Goal: Task Accomplishment & Management: Manage account settings

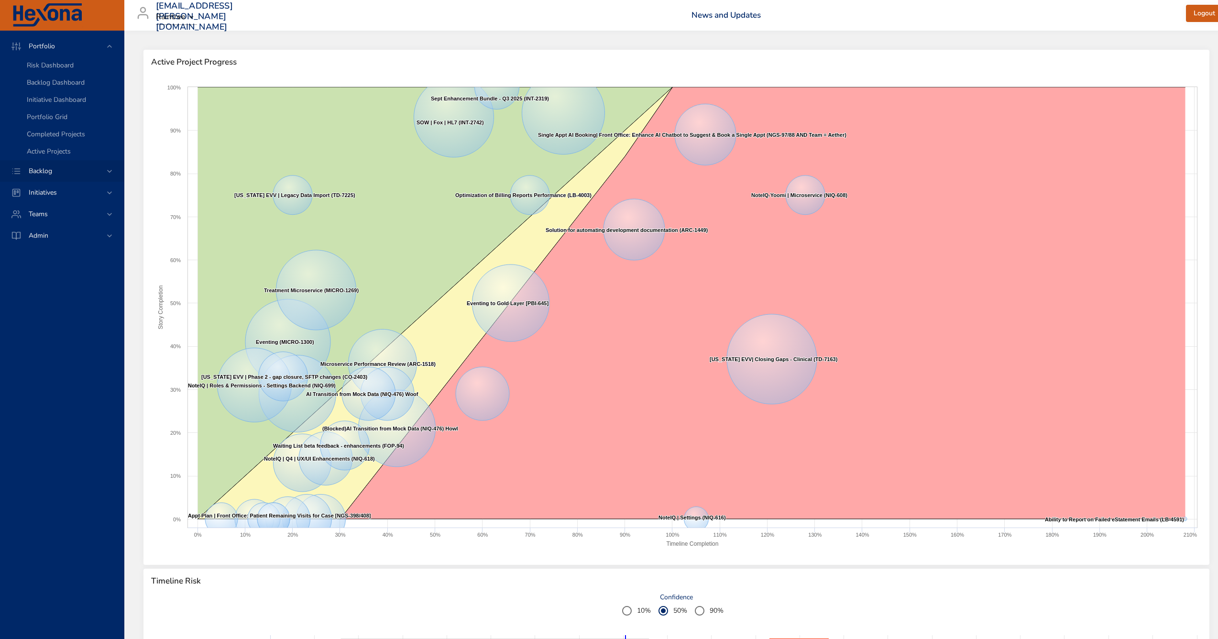
click at [45, 181] on div "Backlog" at bounding box center [62, 171] width 124 height 22
click at [56, 87] on span "Backlog Details" at bounding box center [50, 86] width 46 height 9
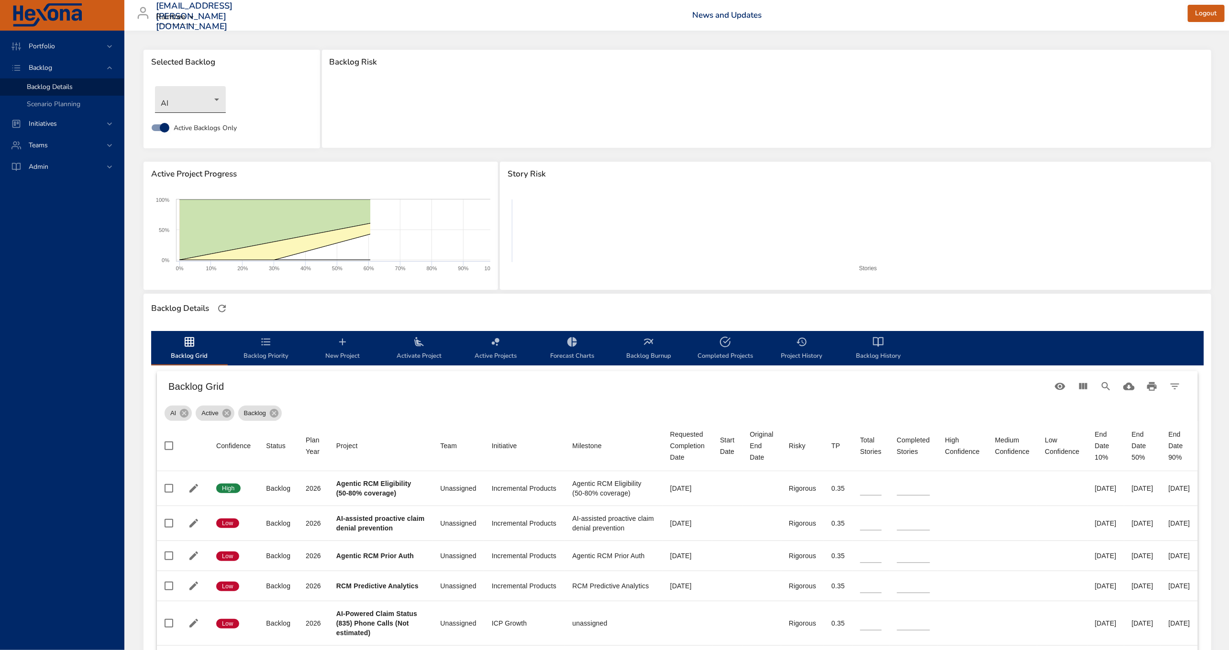
click at [213, 100] on body "Portfolio Backlog Backlog Details Scenario Planning Initiatives Teams Admin [EM…" at bounding box center [614, 325] width 1229 height 650
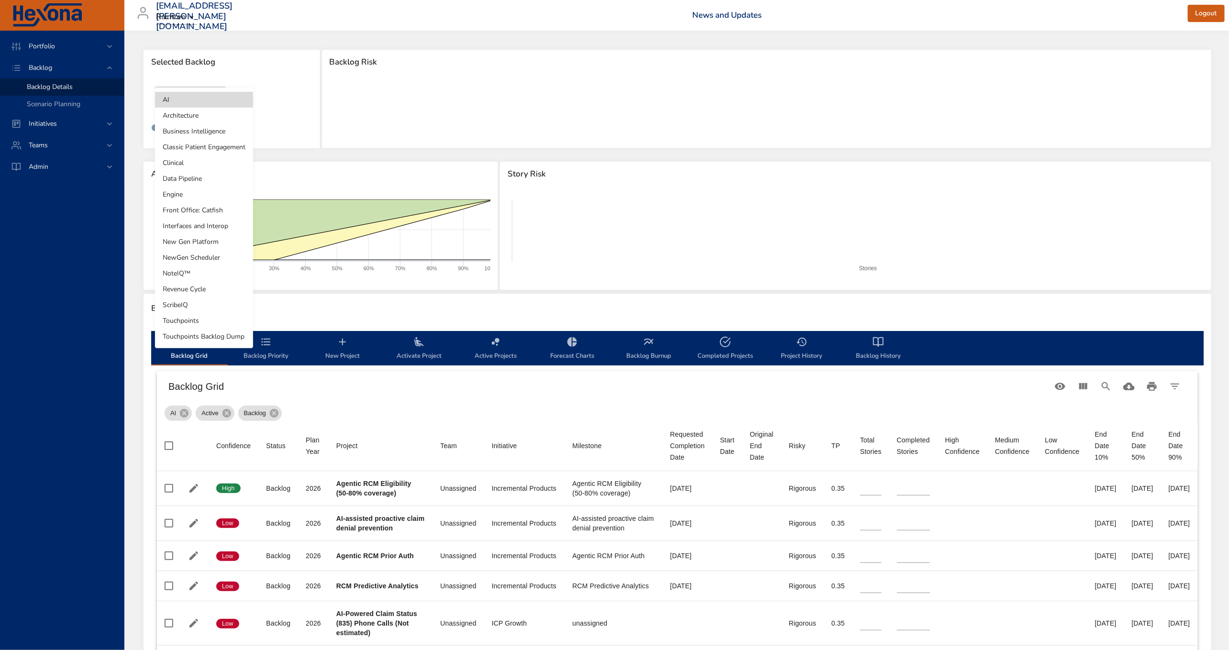
click at [227, 319] on li "Touchpoints" at bounding box center [204, 321] width 98 height 16
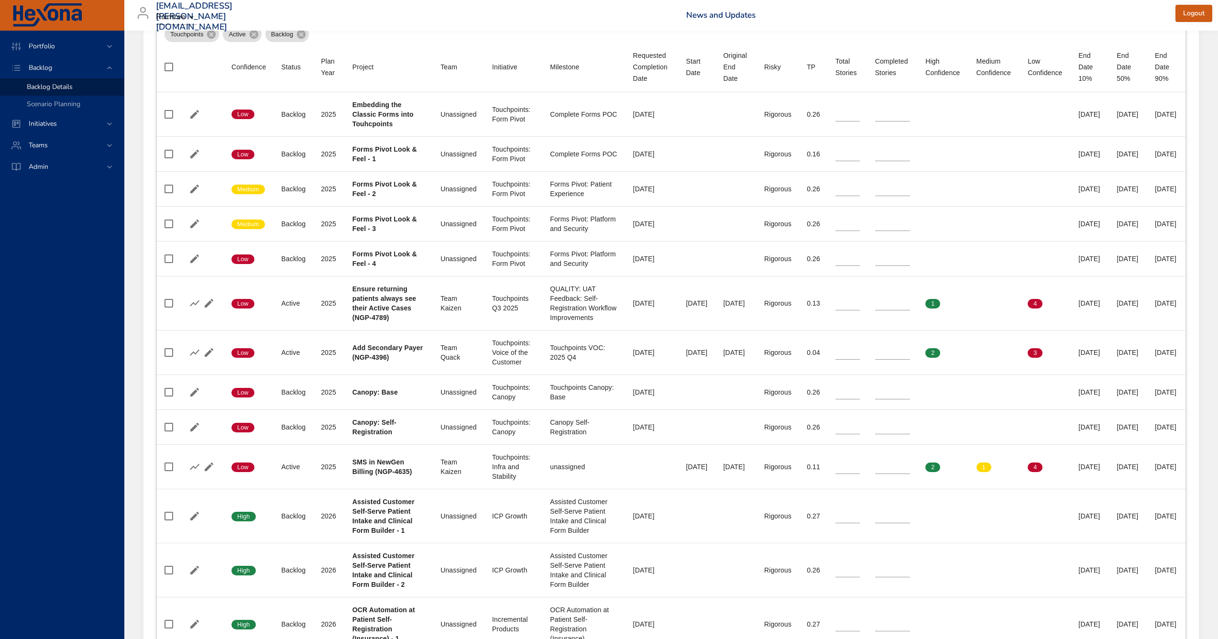
scroll to position [376, 0]
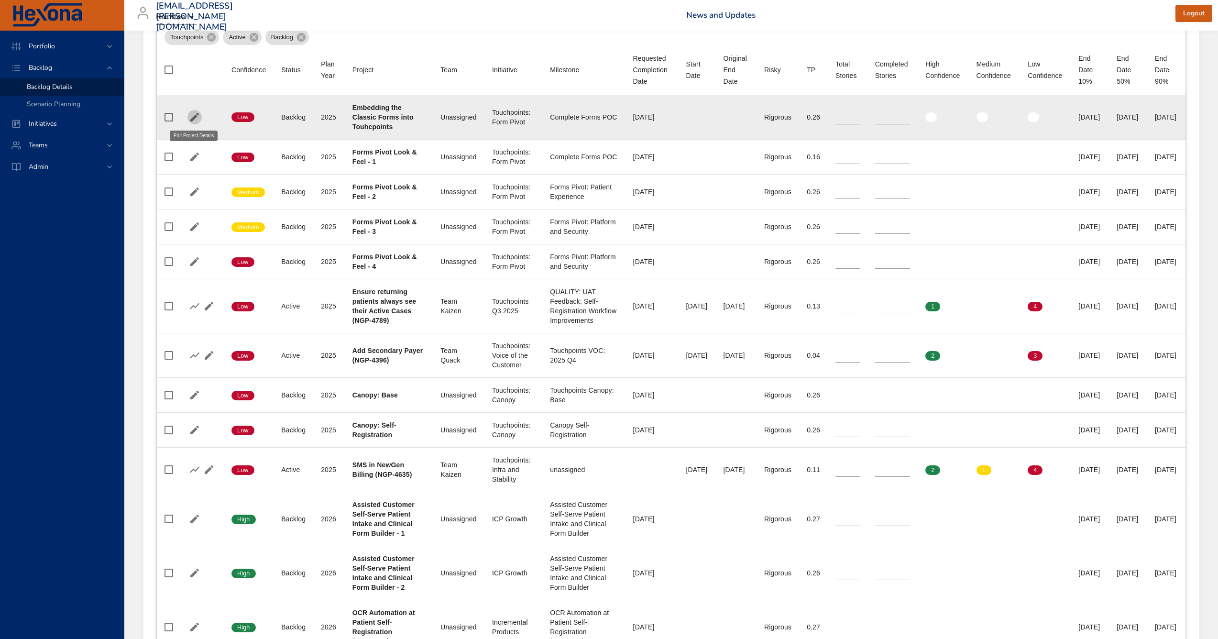
click at [195, 116] on icon "button" at bounding box center [194, 117] width 9 height 9
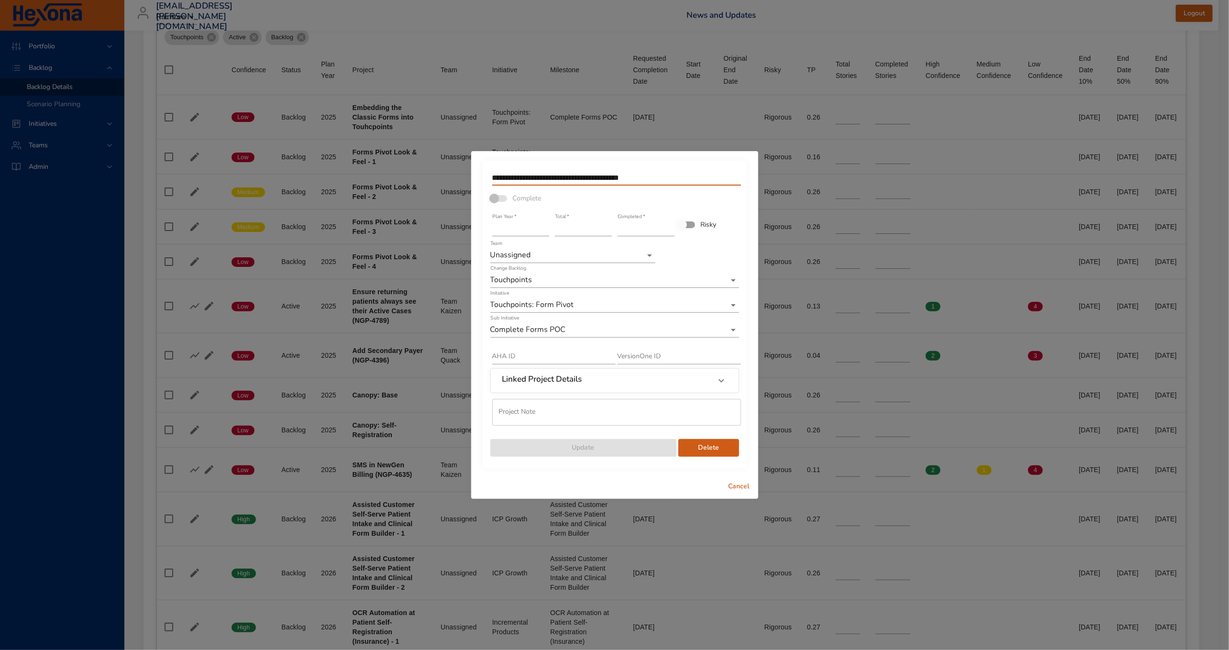
drag, startPoint x: 681, startPoint y: 184, endPoint x: 440, endPoint y: 175, distance: 241.2
click at [440, 175] on div "**********" at bounding box center [614, 325] width 1229 height 650
type input "**********"
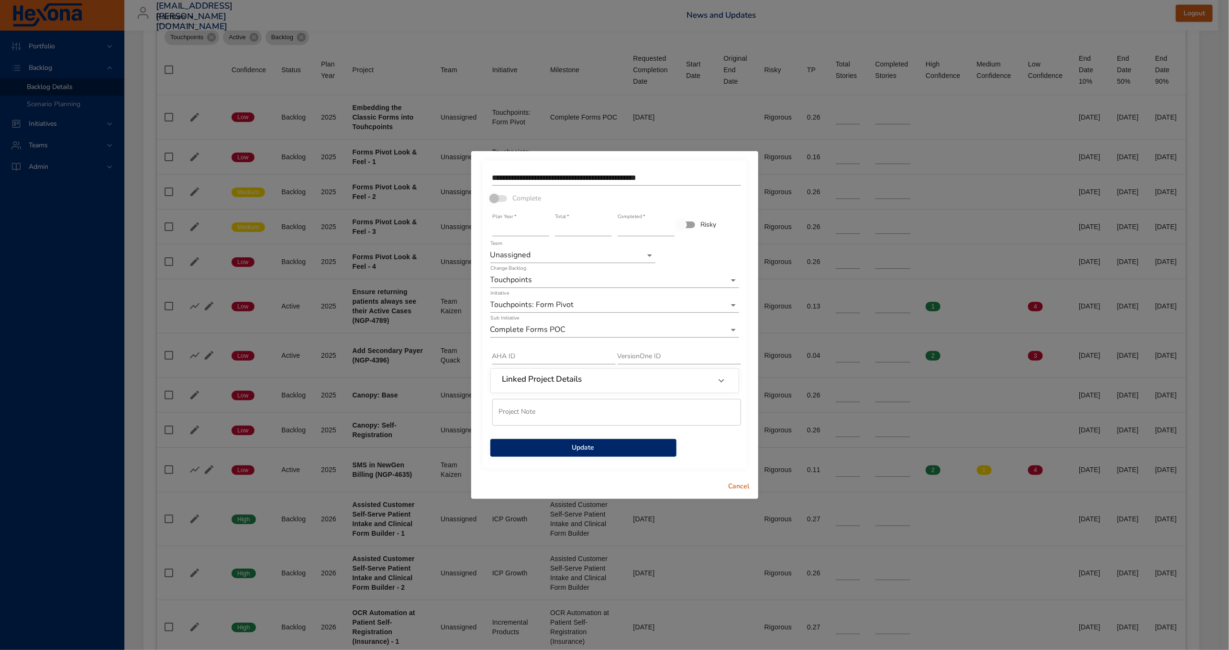
click at [606, 447] on span "Update" at bounding box center [583, 448] width 171 height 12
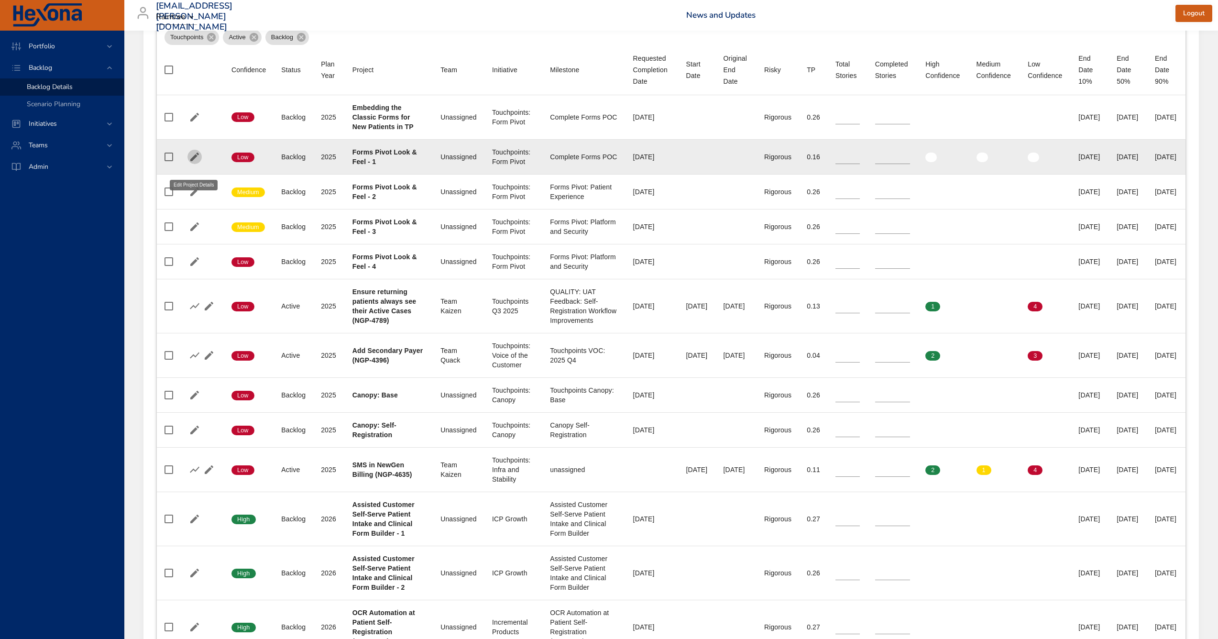
click at [196, 163] on icon "button" at bounding box center [194, 156] width 11 height 11
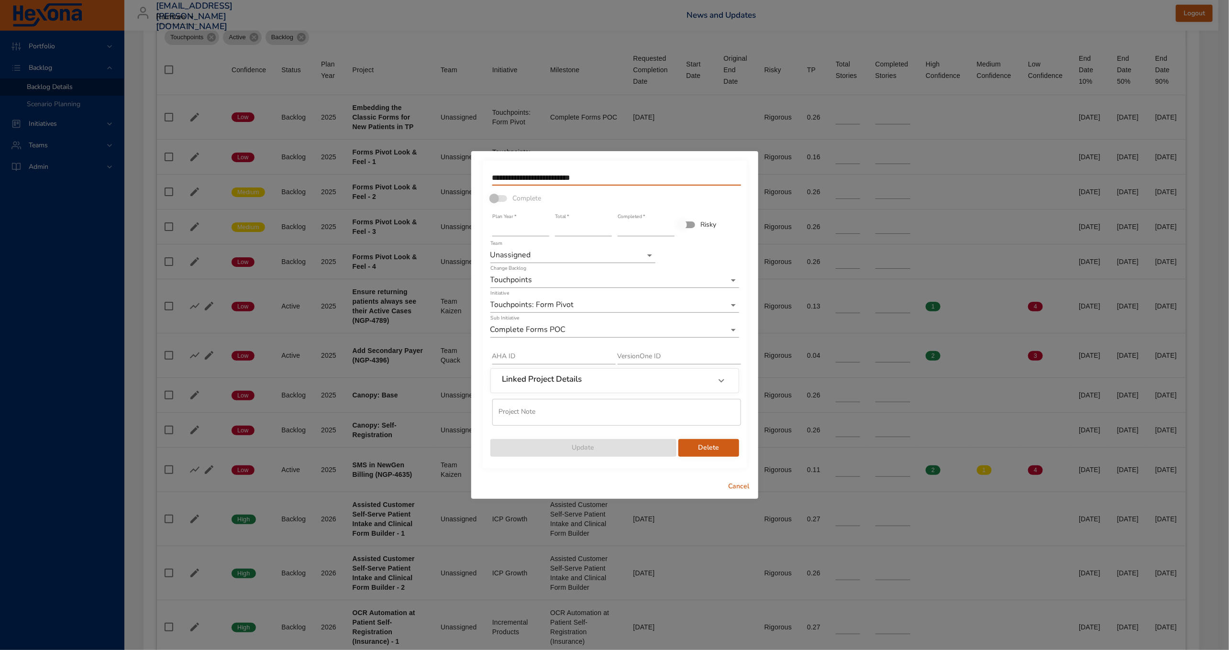
drag, startPoint x: 615, startPoint y: 171, endPoint x: 684, endPoint y: 181, distance: 70.5
click at [684, 181] on input "**********" at bounding box center [616, 177] width 249 height 15
type input "**********"
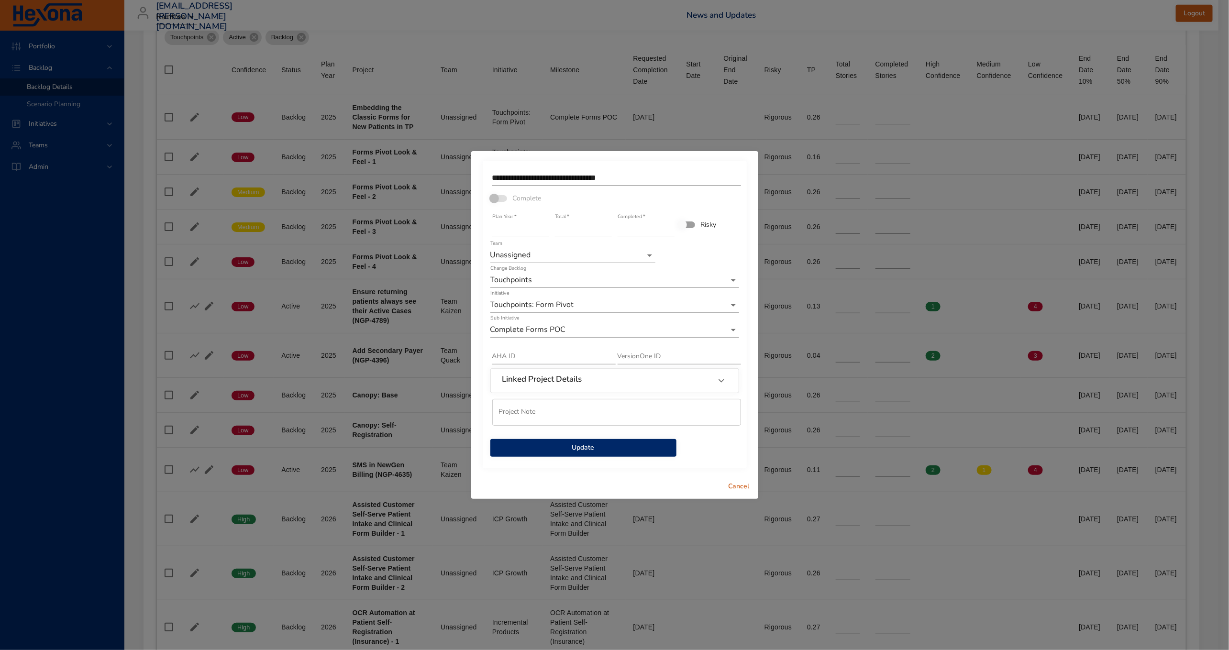
click at [589, 452] on span "Update" at bounding box center [583, 448] width 171 height 12
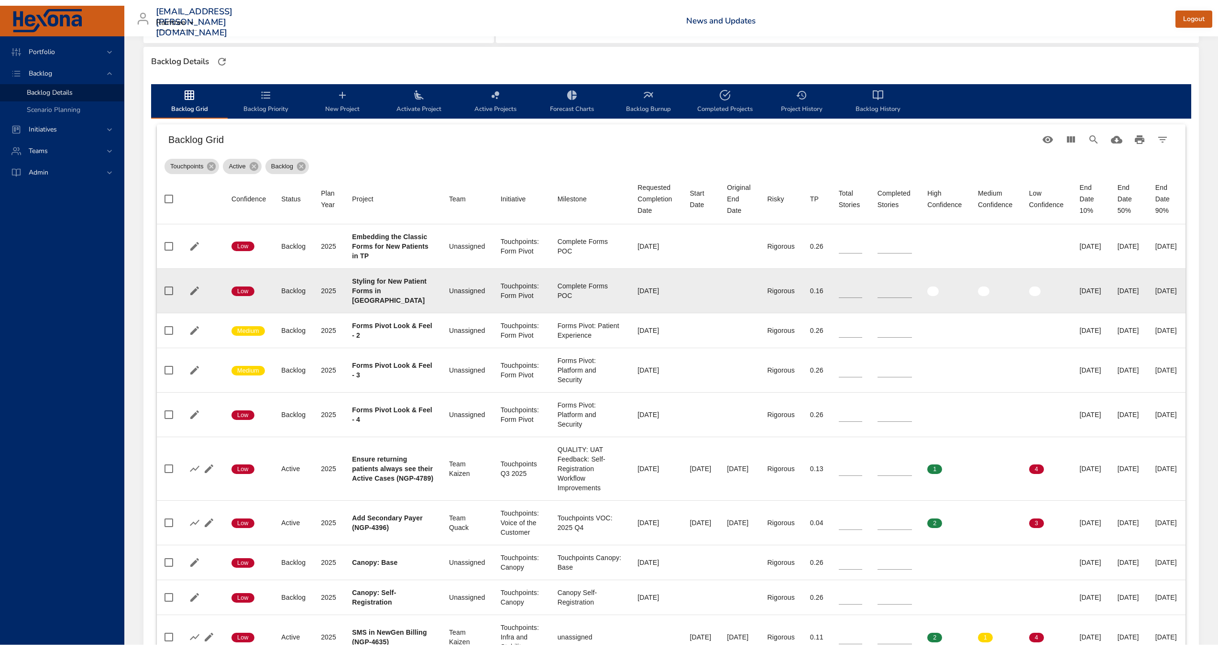
scroll to position [0, 0]
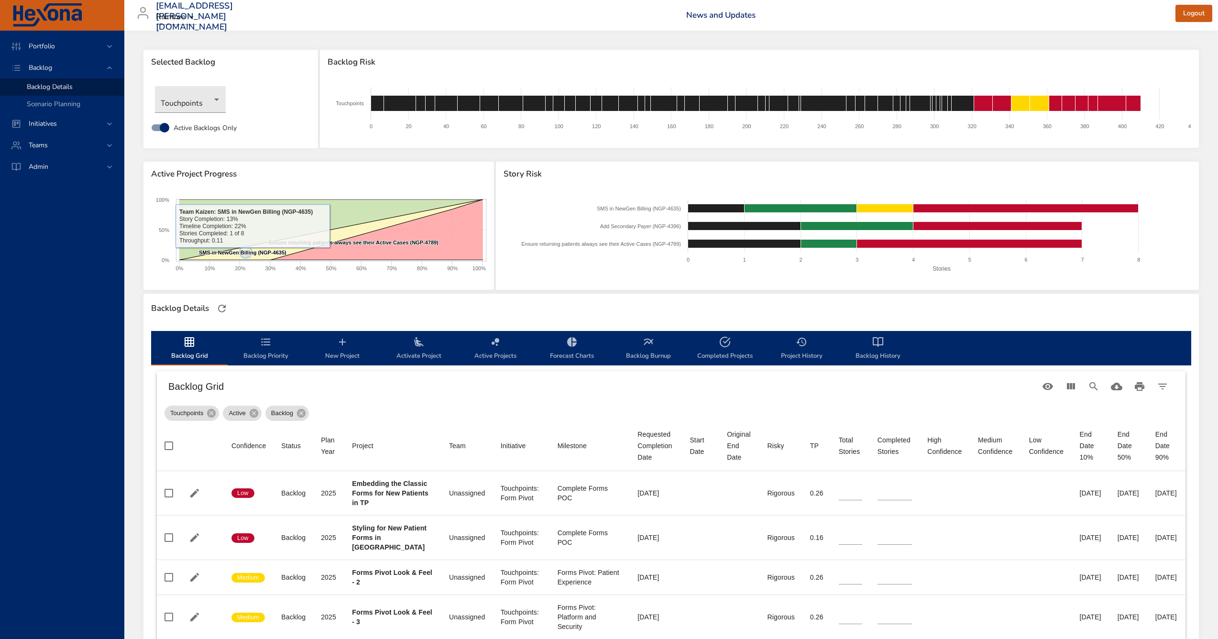
click at [259, 345] on span "Backlog Priority" at bounding box center [265, 348] width 65 height 25
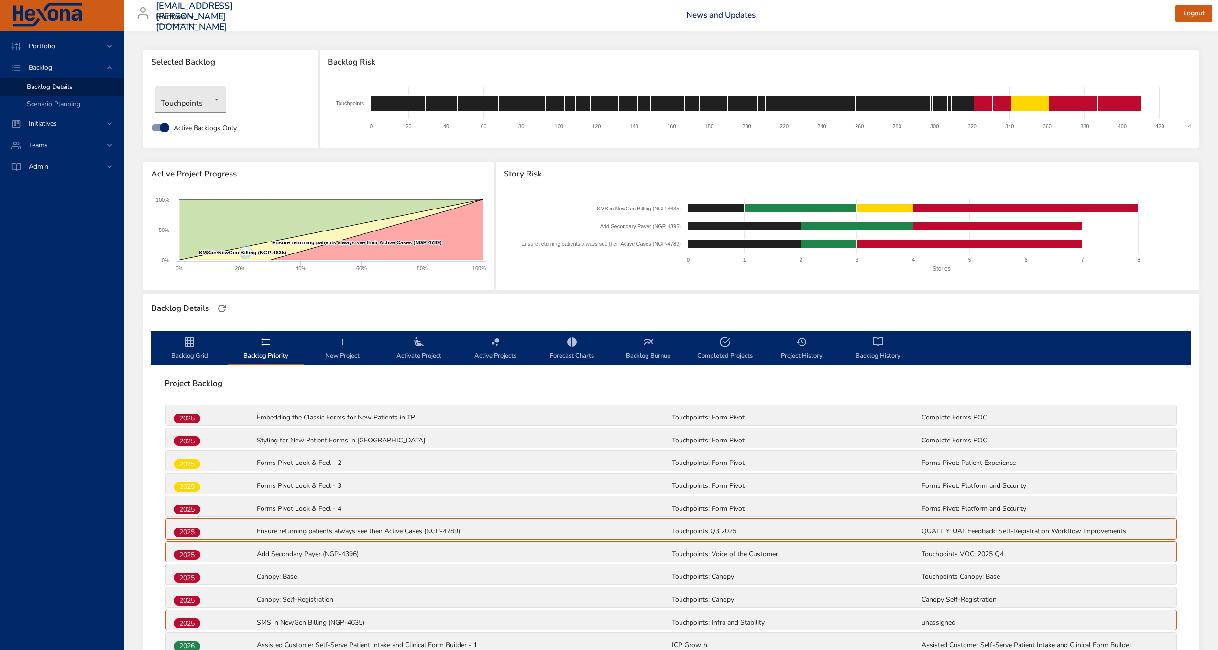
click at [188, 536] on div "2025" at bounding box center [214, 532] width 83 height 12
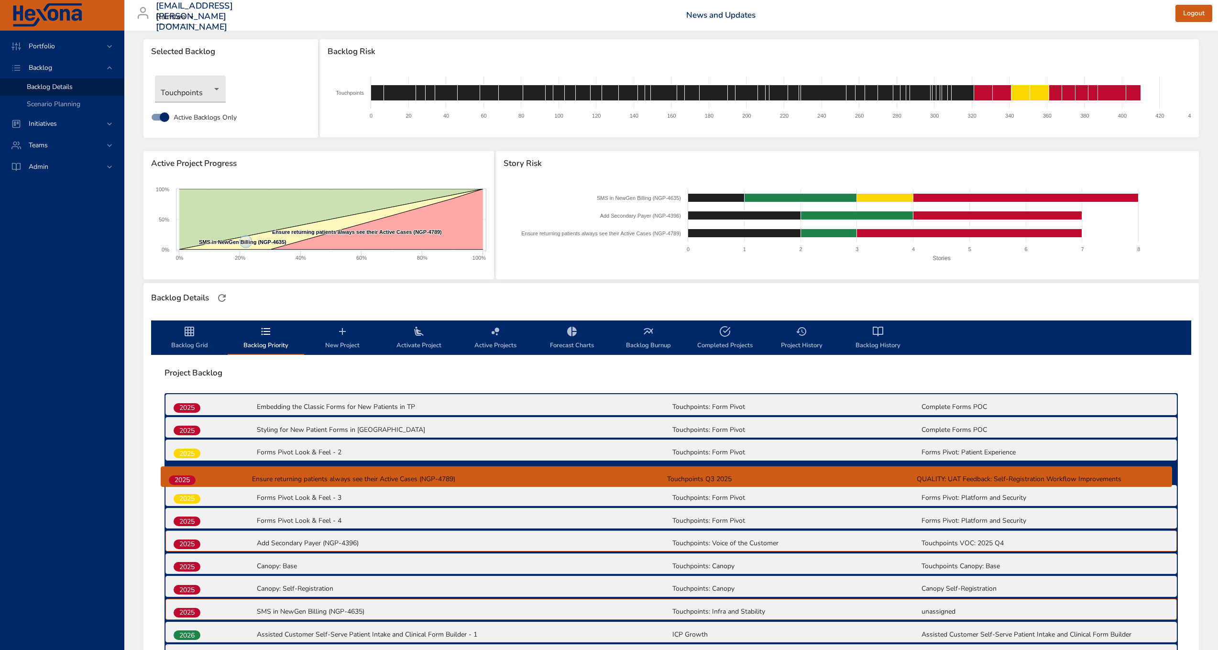
scroll to position [11, 0]
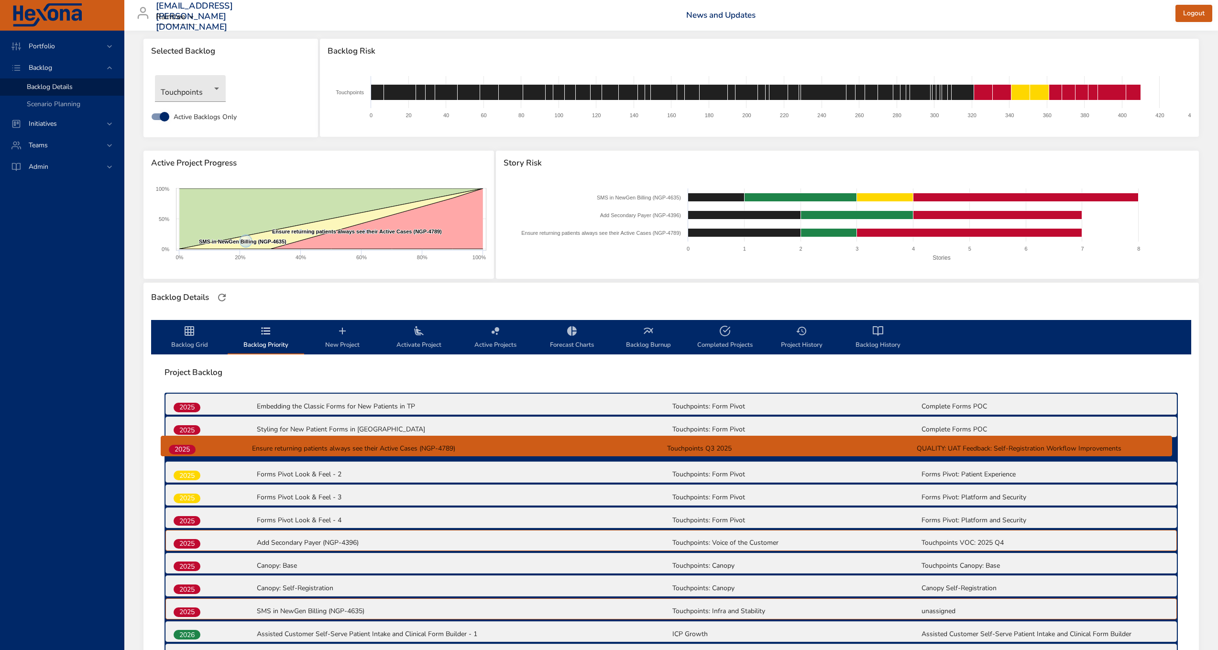
drag, startPoint x: 190, startPoint y: 532, endPoint x: 185, endPoint y: 448, distance: 83.9
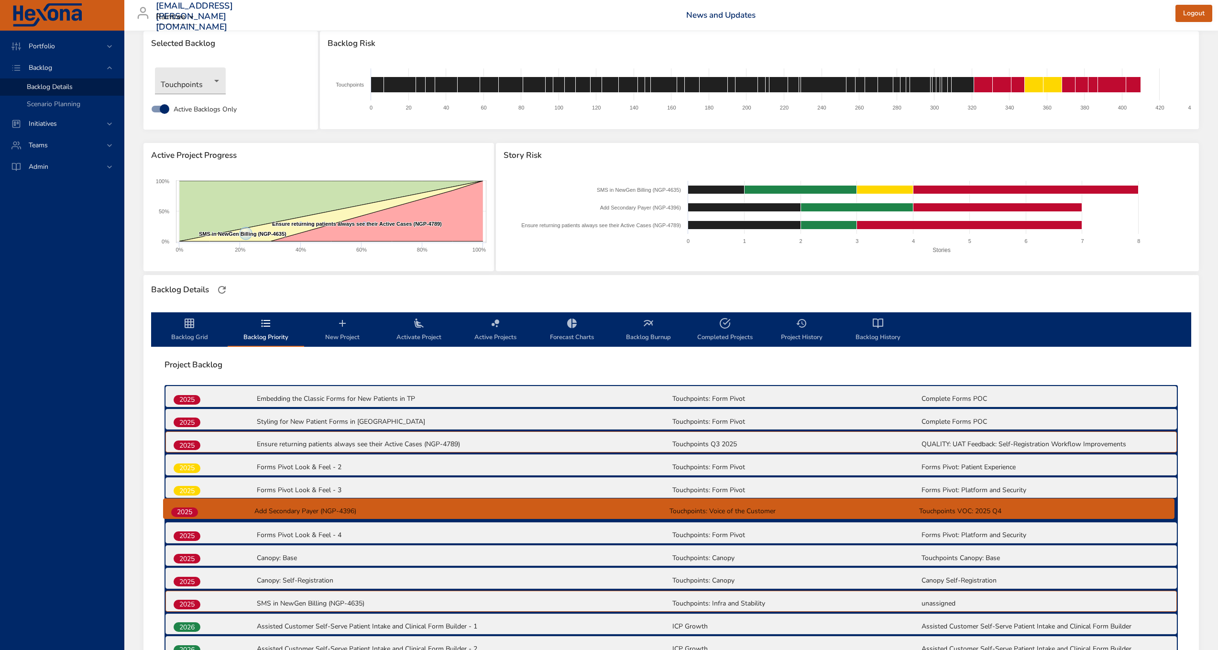
scroll to position [19, 0]
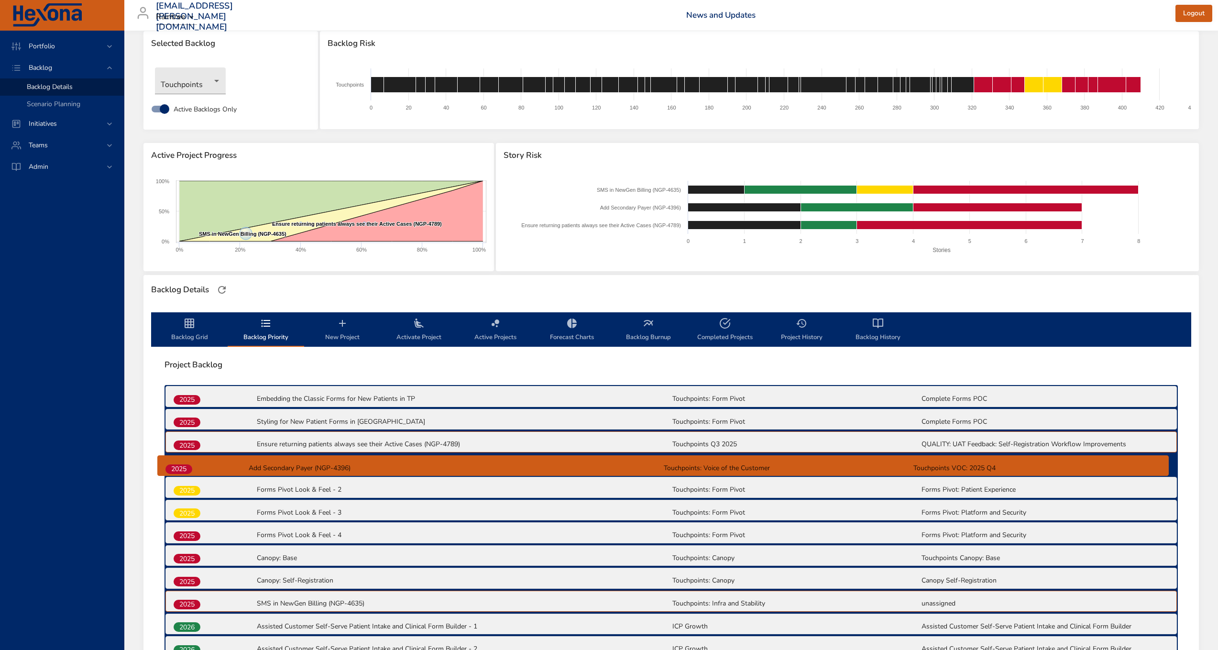
drag, startPoint x: 187, startPoint y: 544, endPoint x: 178, endPoint y: 467, distance: 77.4
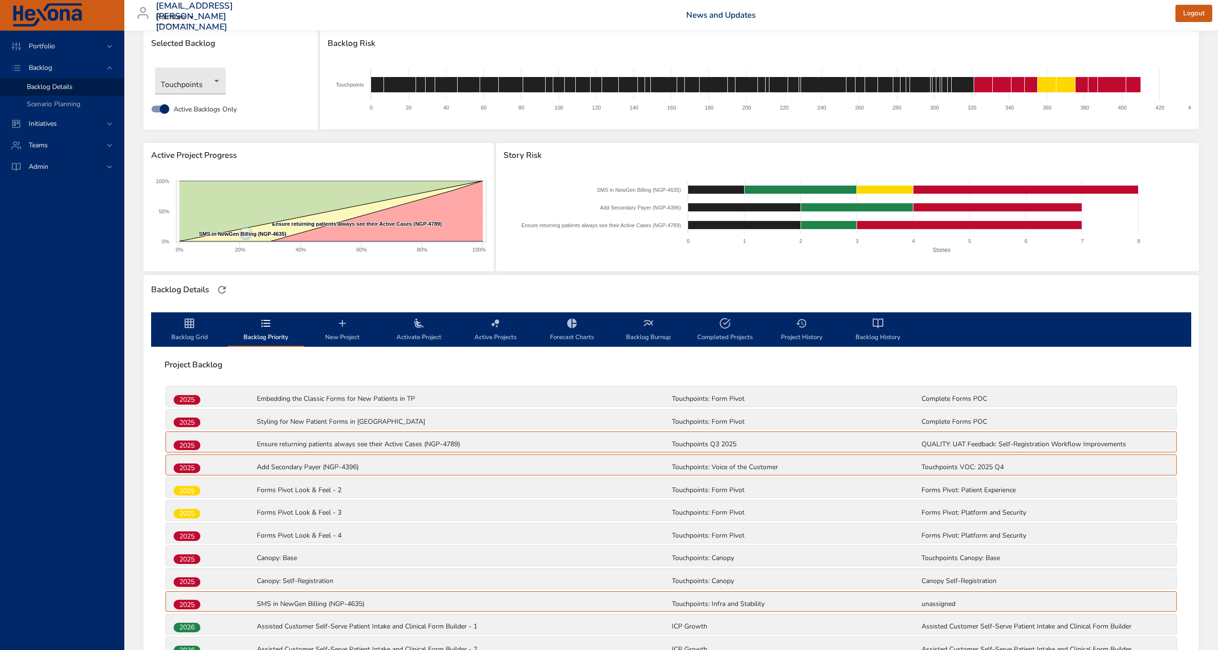
click at [189, 560] on span "2025" at bounding box center [187, 559] width 27 height 10
click at [189, 600] on span "2025" at bounding box center [187, 605] width 27 height 10
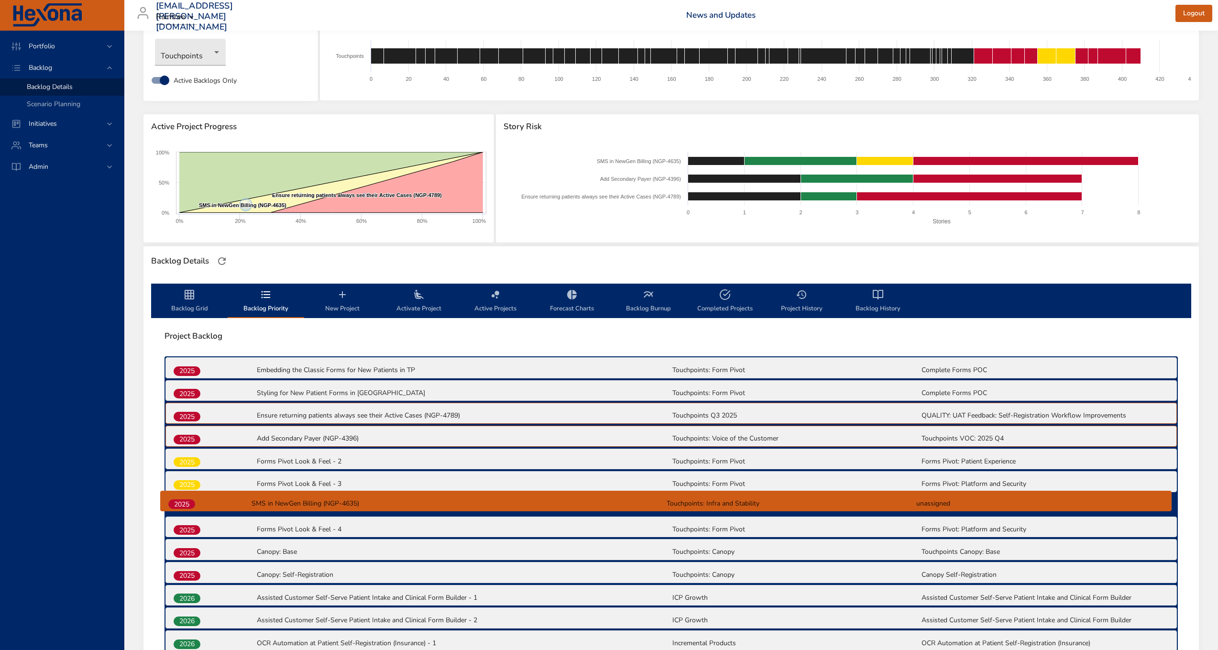
scroll to position [48, 0]
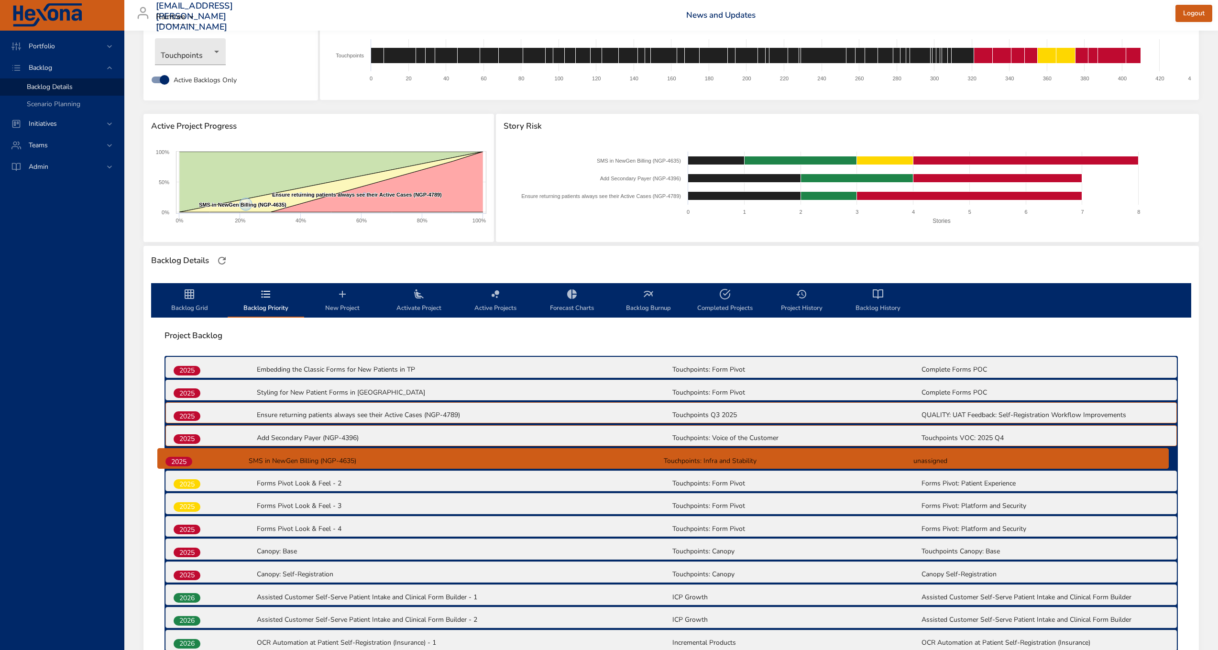
drag, startPoint x: 189, startPoint y: 599, endPoint x: 181, endPoint y: 456, distance: 143.2
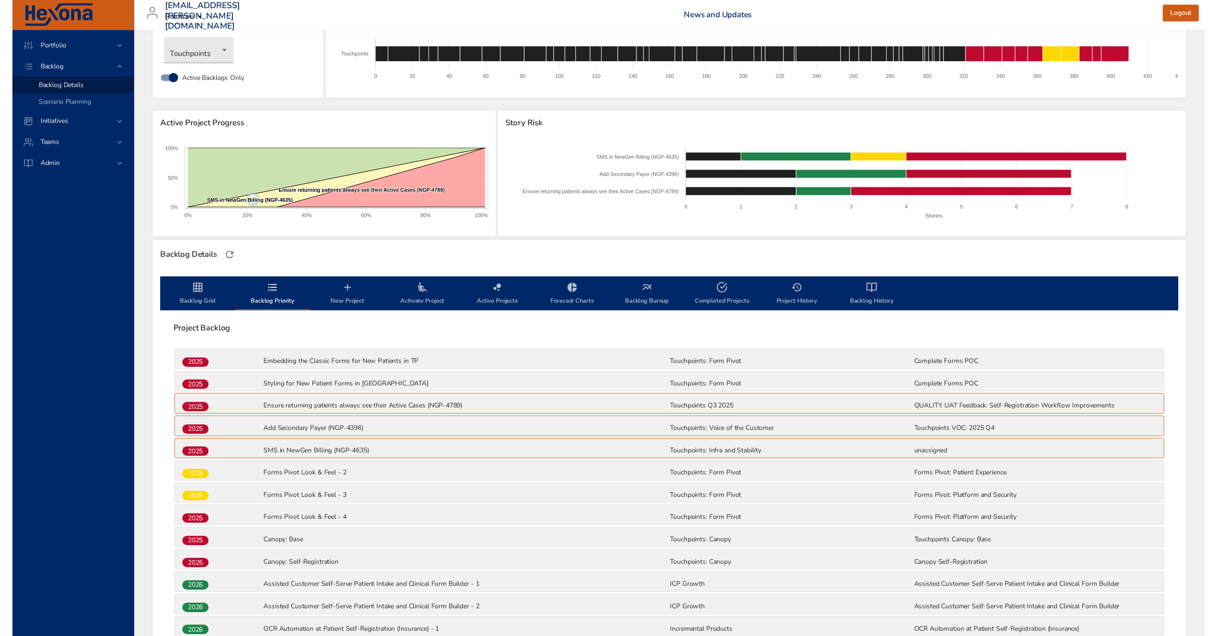
scroll to position [0, 0]
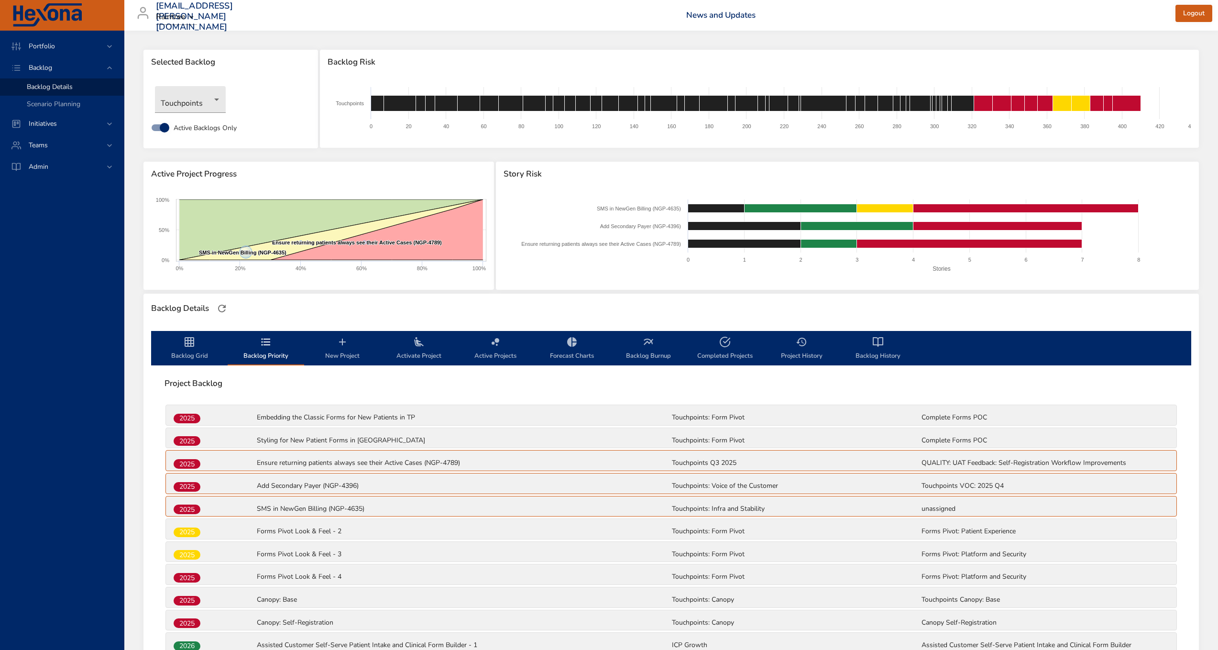
click at [196, 342] on span "Backlog Grid" at bounding box center [189, 348] width 65 height 25
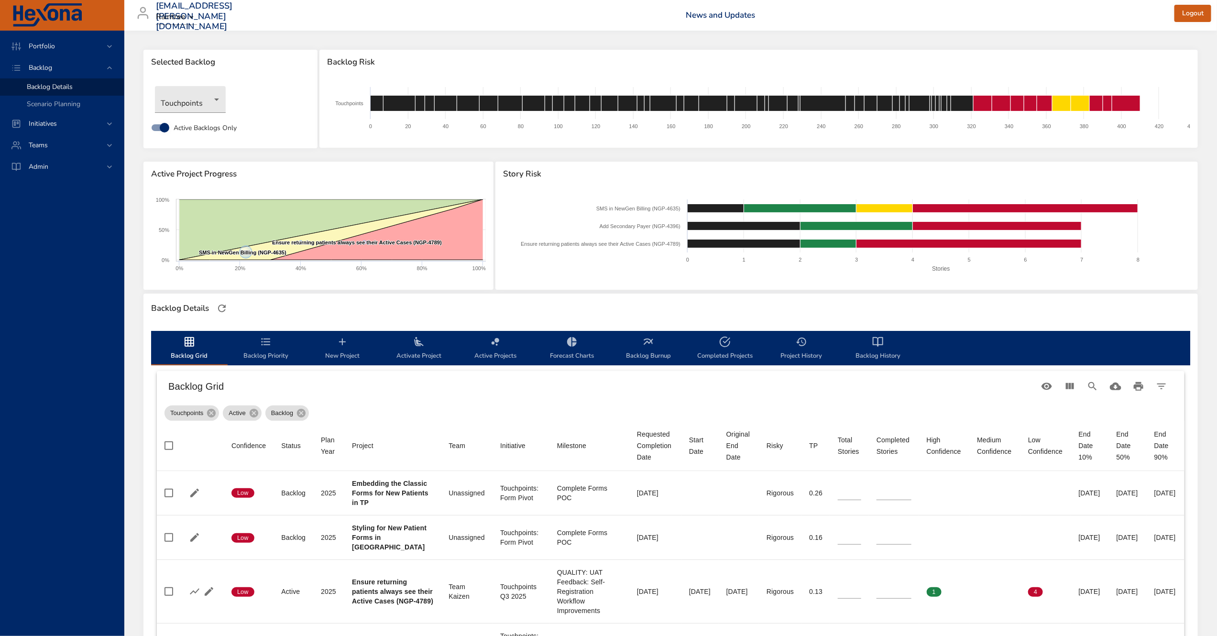
click at [50, 569] on div "Portfolio Backlog Backlog Details Scenario Planning Initiatives Teams Admin" at bounding box center [62, 334] width 124 height 606
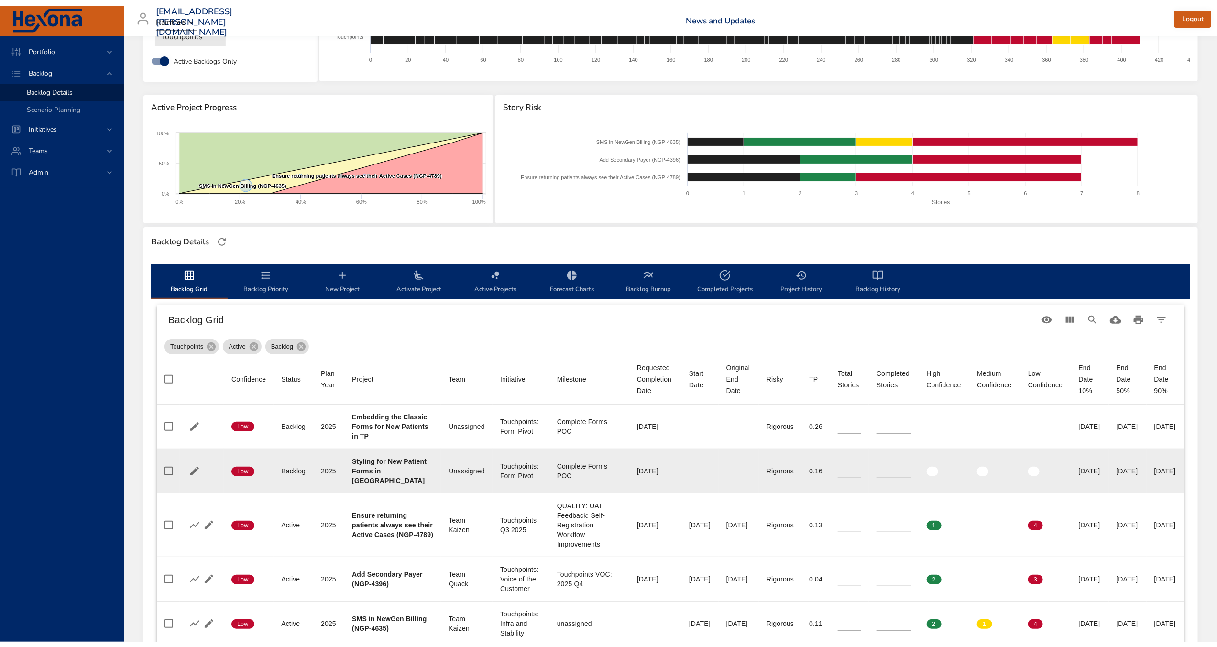
scroll to position [71, 0]
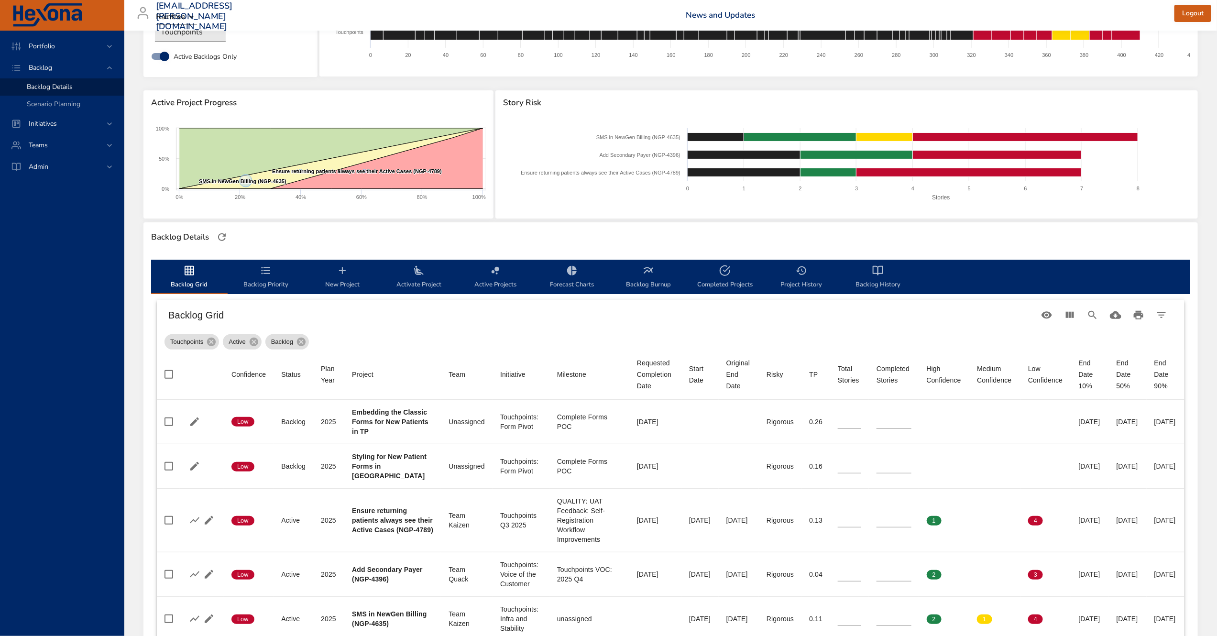
click at [266, 286] on span "Backlog Priority" at bounding box center [265, 277] width 65 height 25
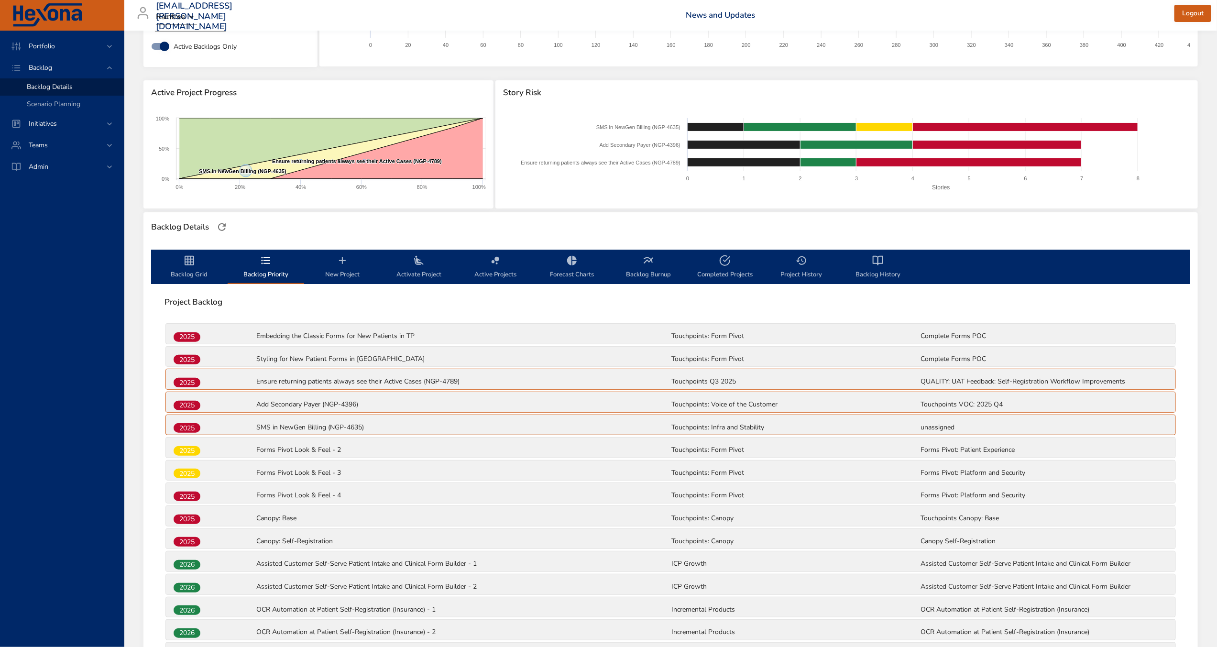
scroll to position [89, 0]
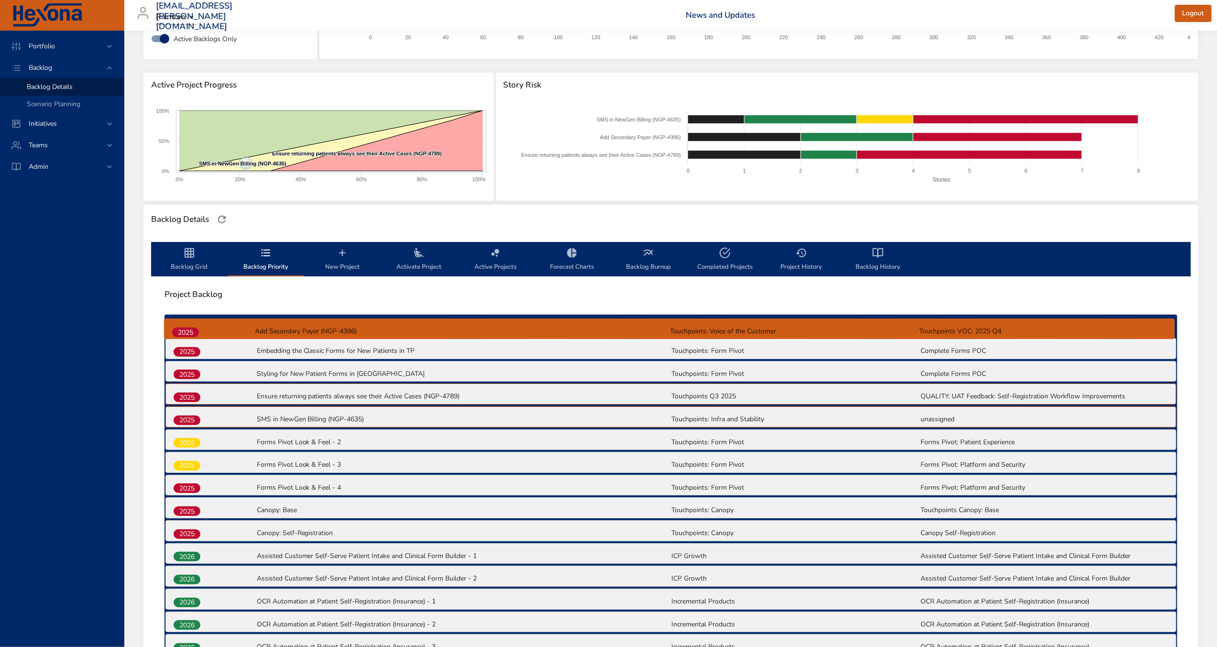
drag, startPoint x: 187, startPoint y: 394, endPoint x: 186, endPoint y: 326, distance: 67.5
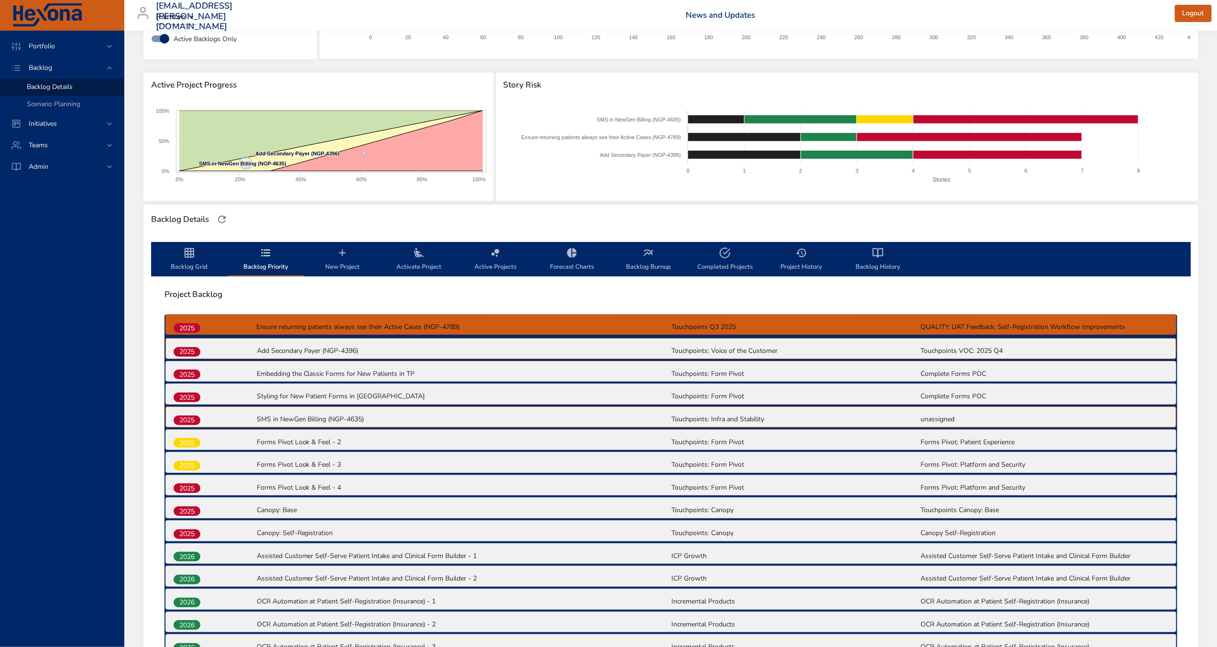
drag, startPoint x: 193, startPoint y: 394, endPoint x: 192, endPoint y: 322, distance: 72.2
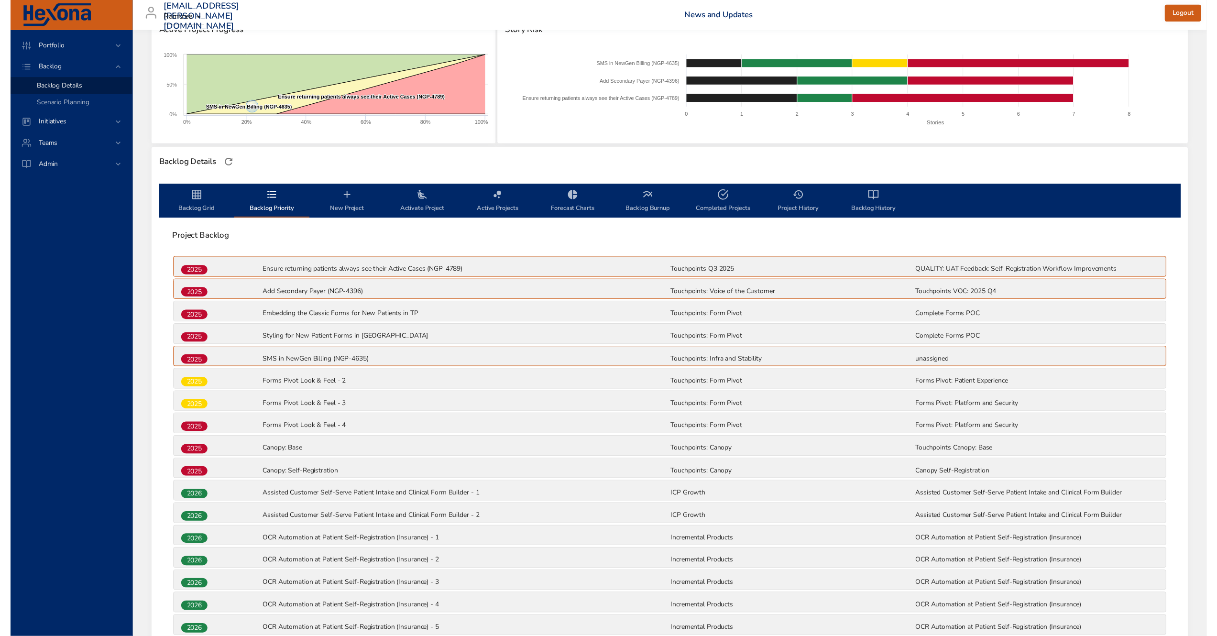
scroll to position [0, 0]
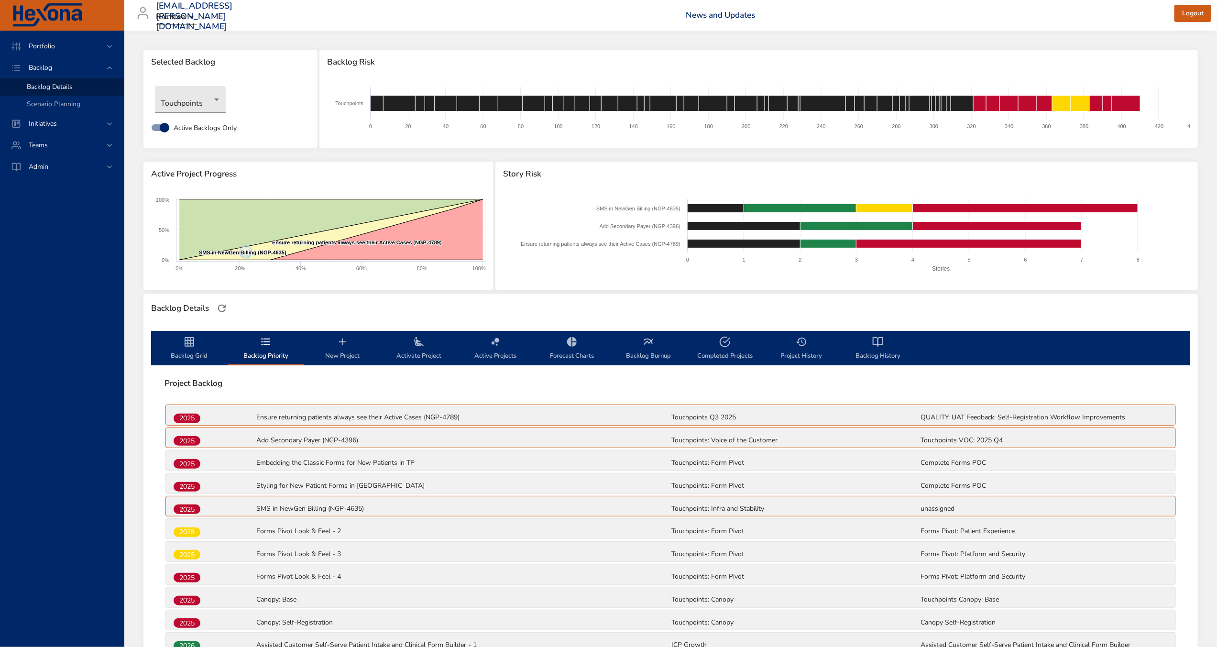
click at [185, 349] on span "Backlog Grid" at bounding box center [189, 348] width 65 height 25
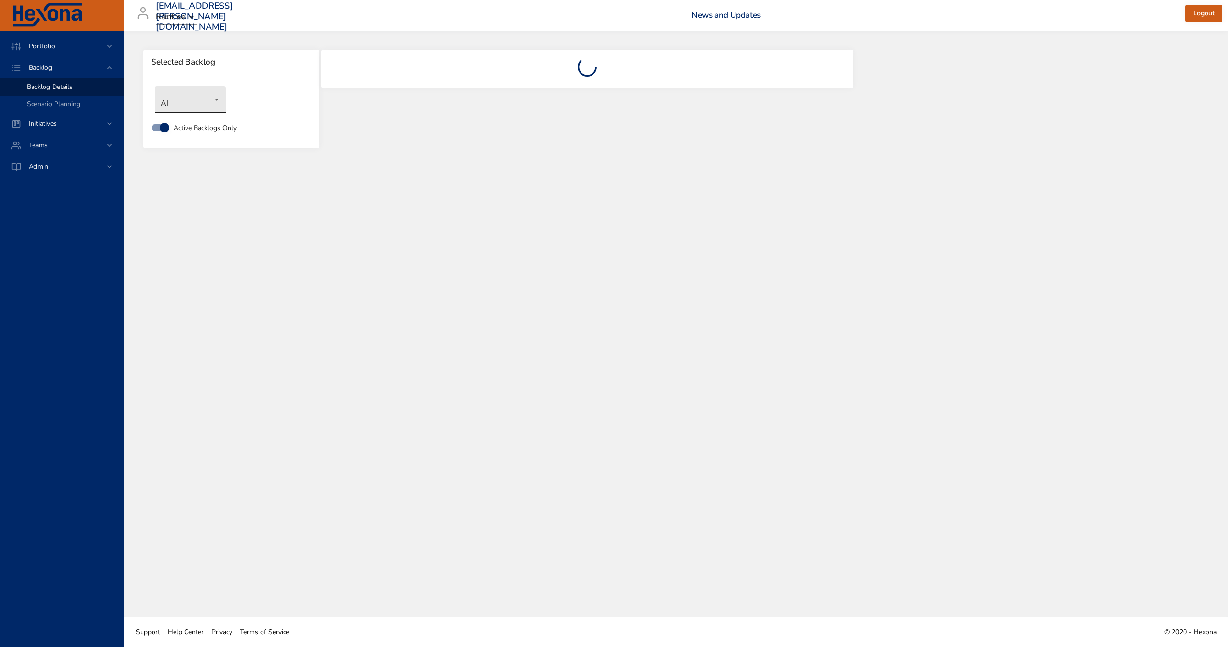
click at [216, 100] on body "Portfolio Backlog Backlog Details Scenario Planning Initiatives Teams Admin [EM…" at bounding box center [614, 323] width 1228 height 647
click at [219, 315] on li "Touchpoints" at bounding box center [204, 321] width 98 height 16
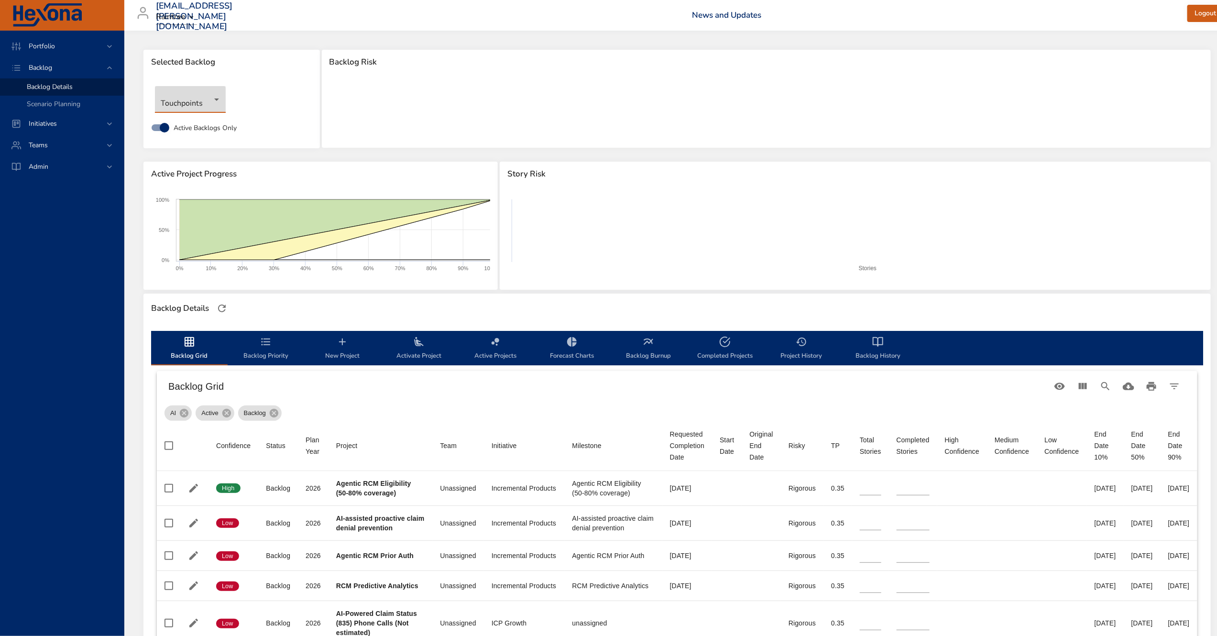
type input "*"
type input "**"
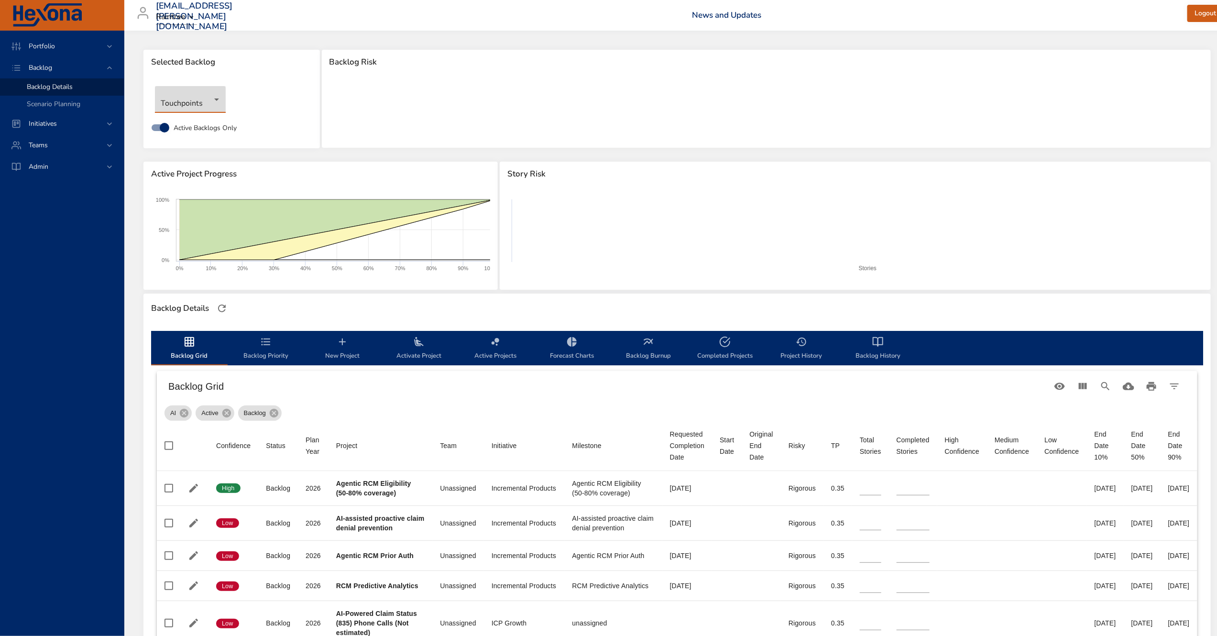
type input "**"
type input "*"
type input "**"
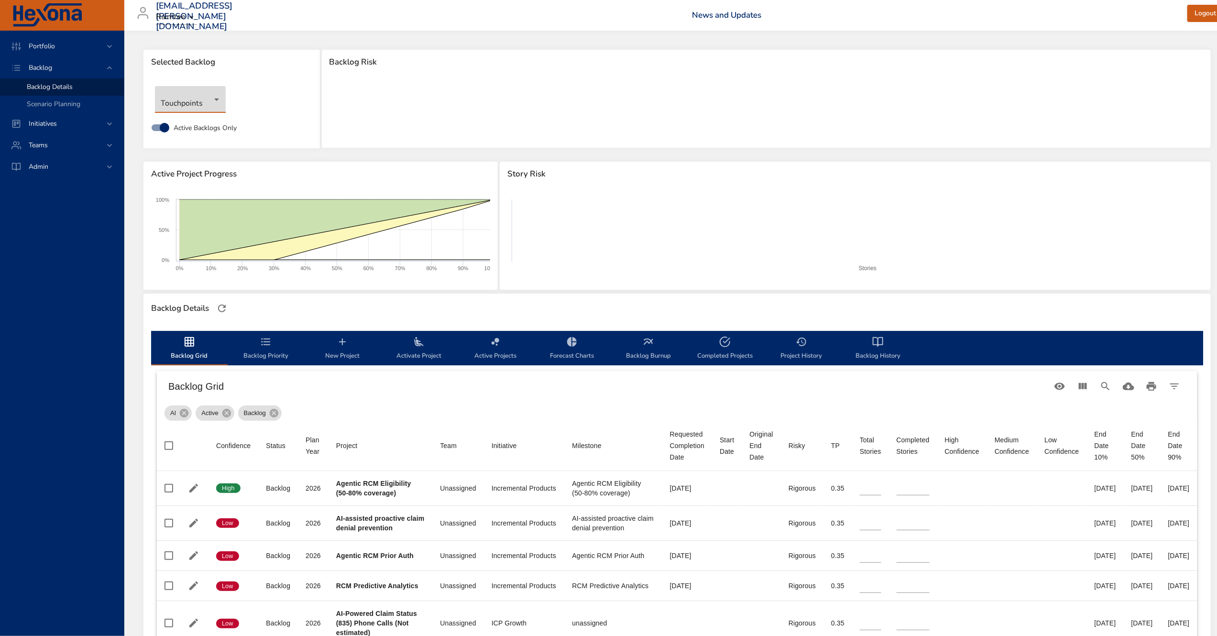
type input "*"
type input "**"
type input "*"
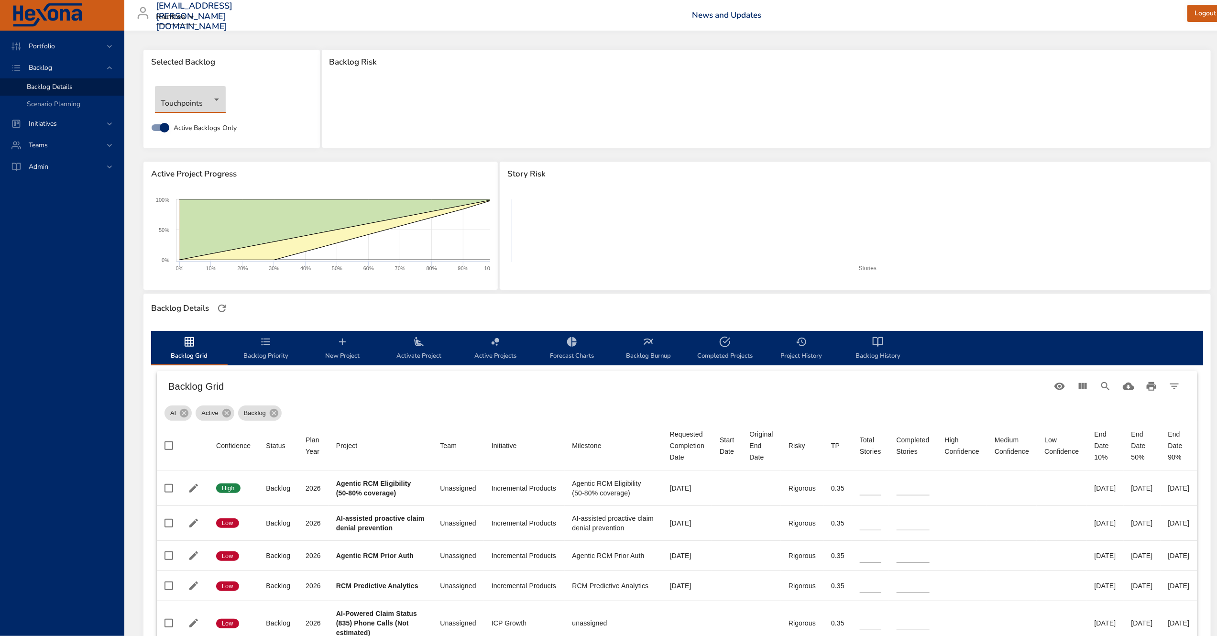
type input "*"
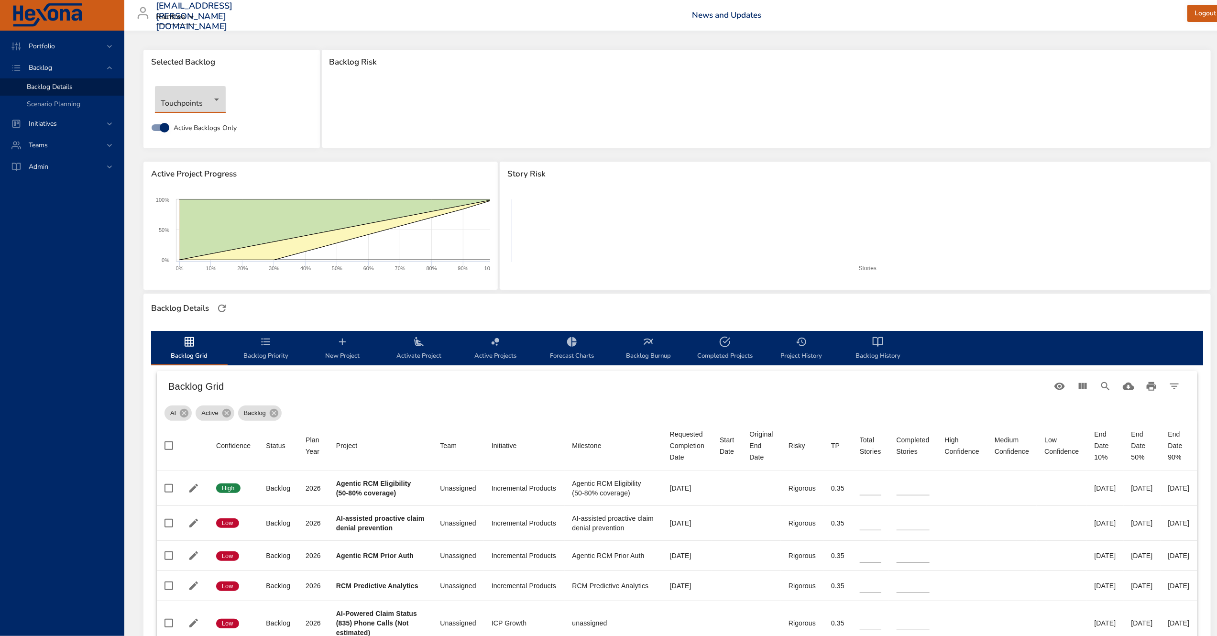
type input "*"
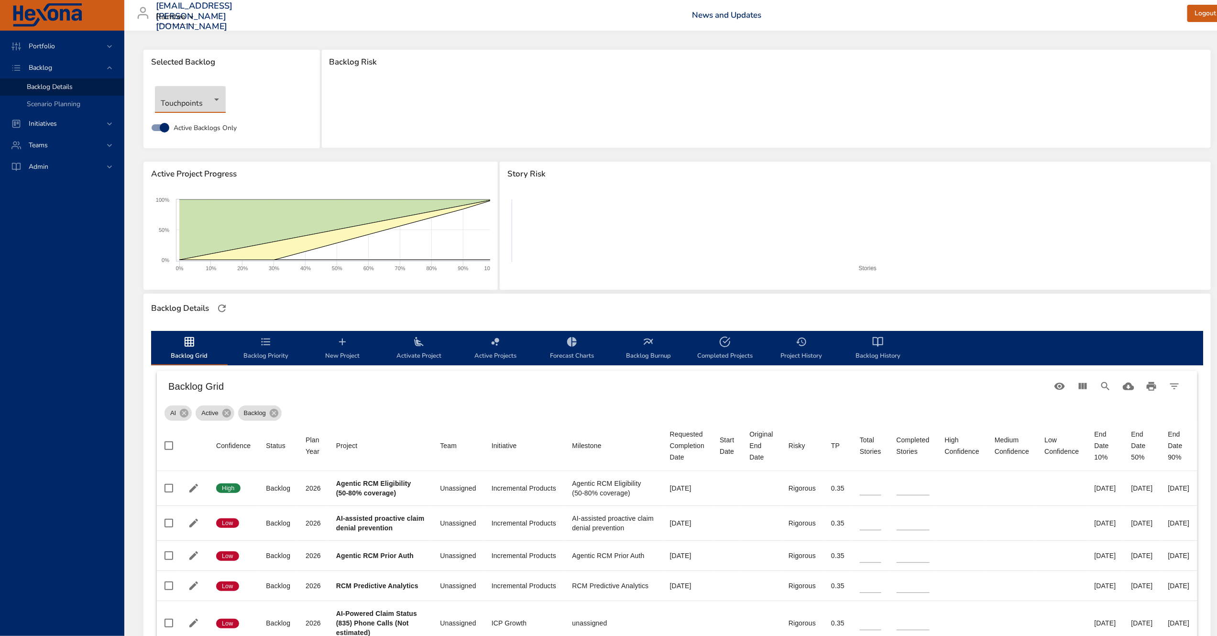
type input "*"
type input "**"
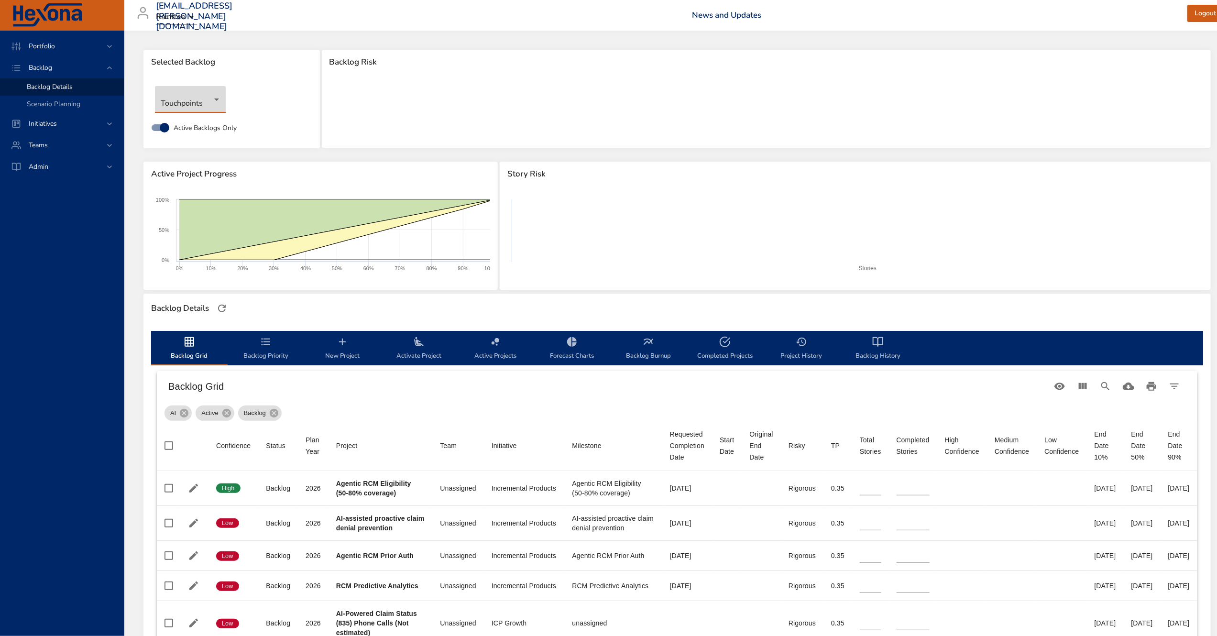
type input "**"
type input "*"
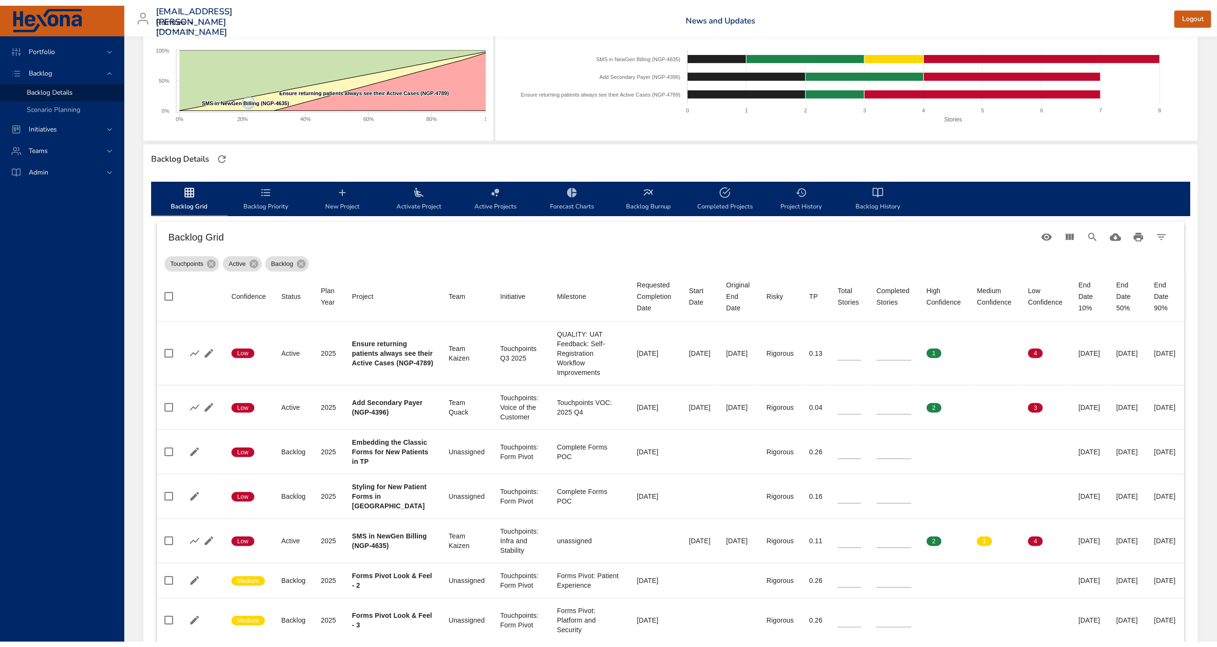
scroll to position [224, 0]
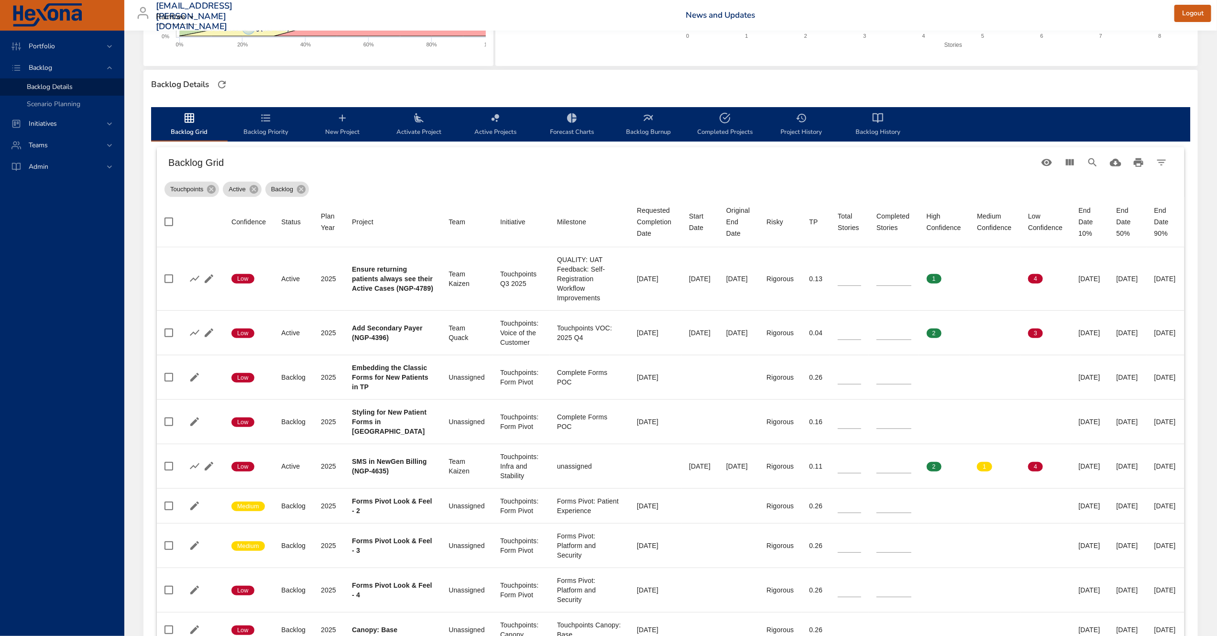
click at [271, 132] on span "Backlog Priority" at bounding box center [265, 124] width 65 height 25
